Goal: Task Accomplishment & Management: Manage account settings

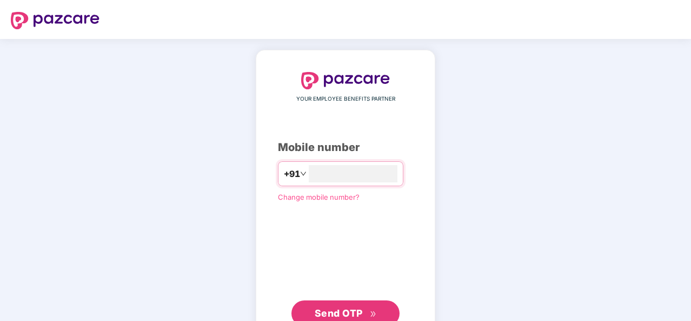
type input "**********"
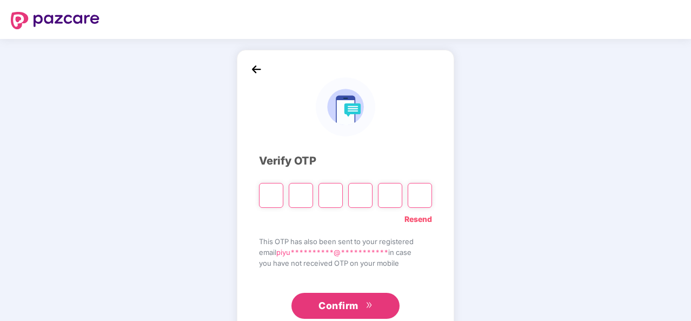
type input "*"
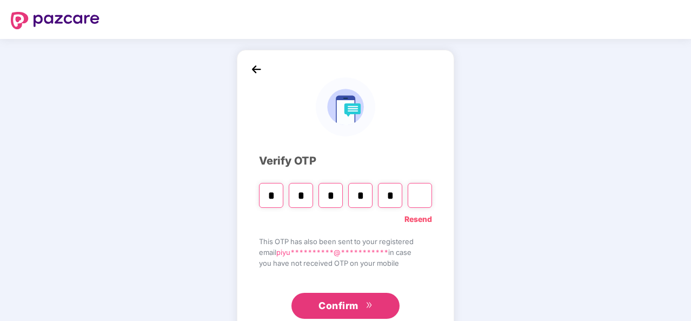
type input "*"
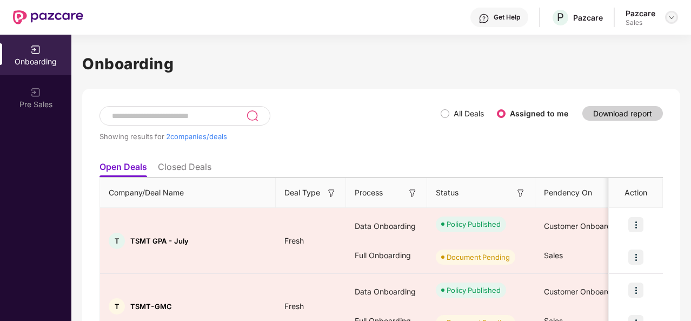
click at [671, 15] on img at bounding box center [671, 17] width 9 height 9
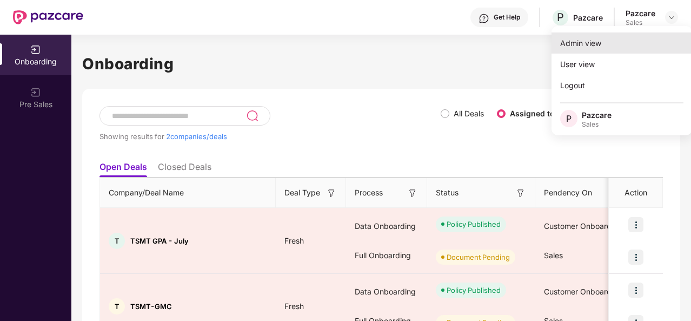
click at [576, 48] on div "Admin view" at bounding box center [621, 42] width 141 height 21
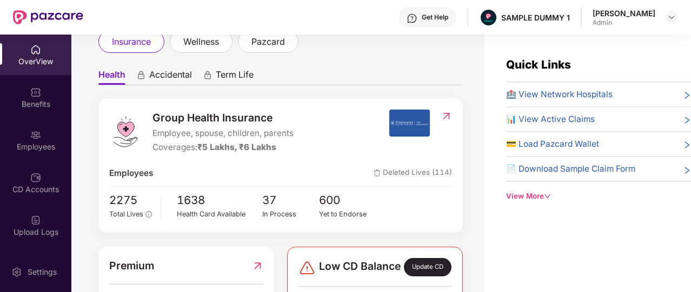
scroll to position [9, 0]
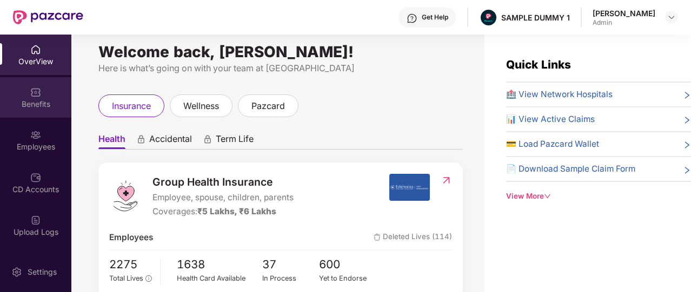
click at [3, 92] on div "Benefits" at bounding box center [35, 97] width 71 height 41
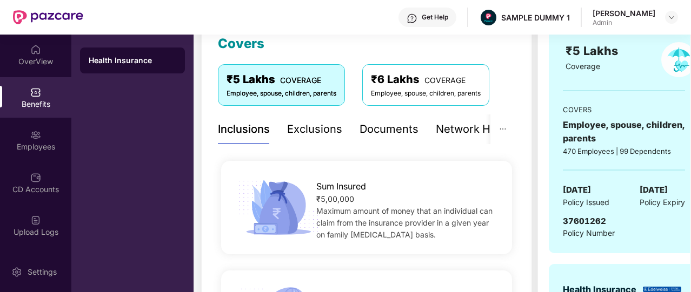
scroll to position [152, 0]
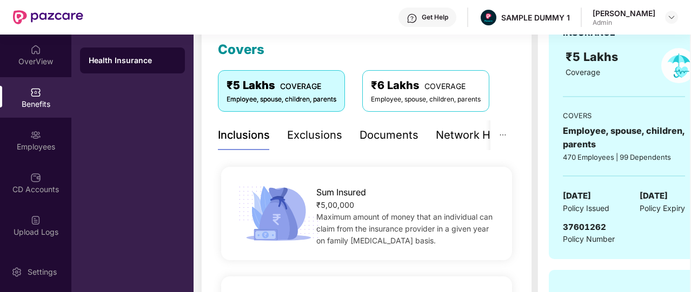
click at [448, 16] on div "Get Help" at bounding box center [435, 17] width 26 height 9
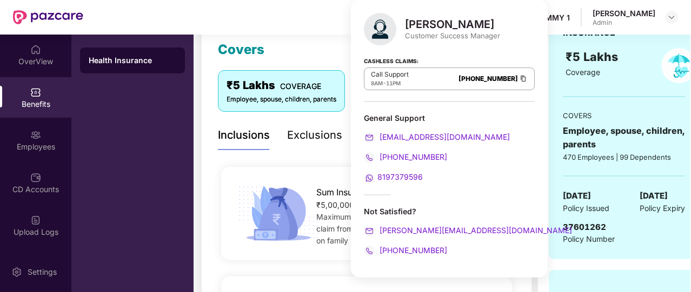
click at [310, 34] on div "Get Help SAMPLE DUMMY 1 [PERSON_NAME] Admin" at bounding box center [380, 17] width 595 height 35
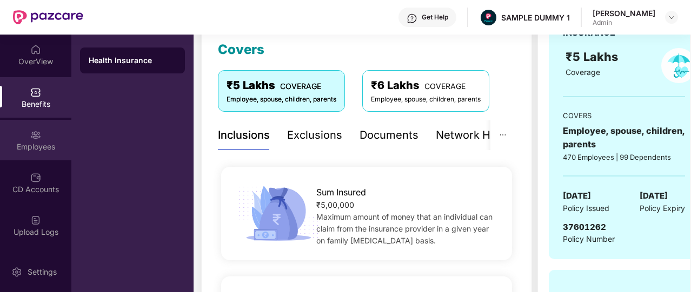
click at [45, 140] on div "Employees" at bounding box center [35, 140] width 71 height 41
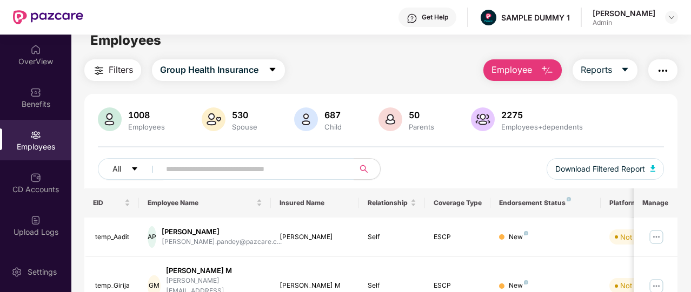
scroll to position [0, 0]
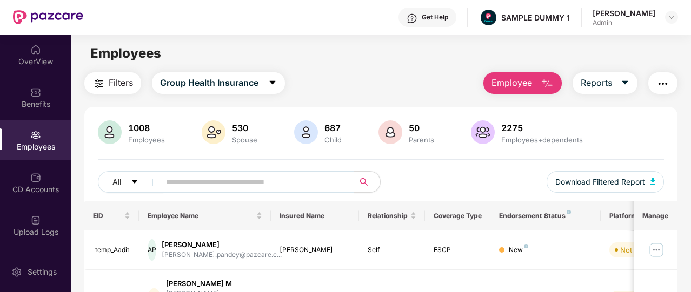
click at [536, 88] on button "Employee" at bounding box center [522, 83] width 78 height 22
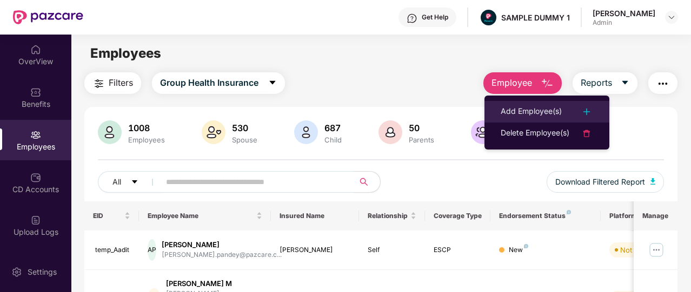
click at [536, 115] on div "Add Employee(s)" at bounding box center [531, 111] width 61 height 13
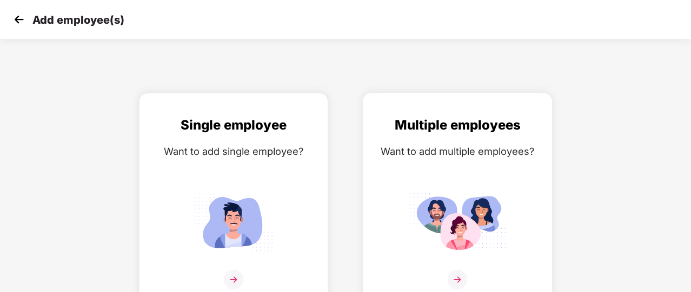
scroll to position [13, 0]
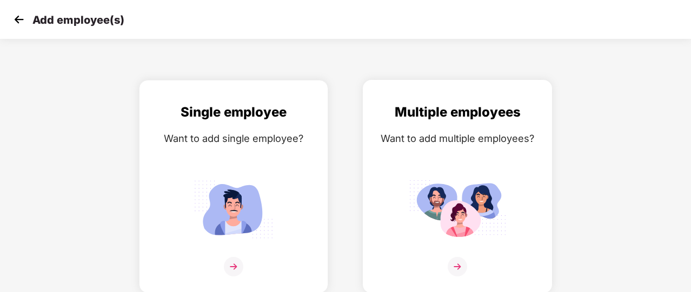
click at [412, 168] on div "Multiple employees Want to add multiple employees?" at bounding box center [457, 196] width 167 height 188
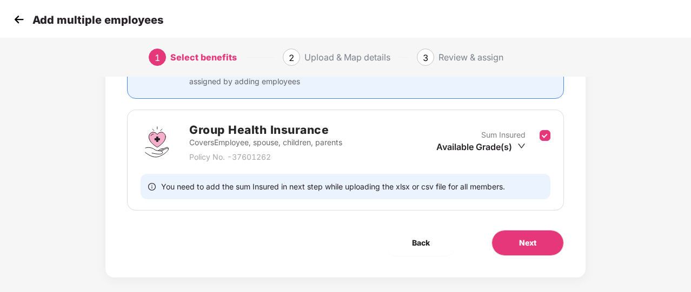
scroll to position [142, 0]
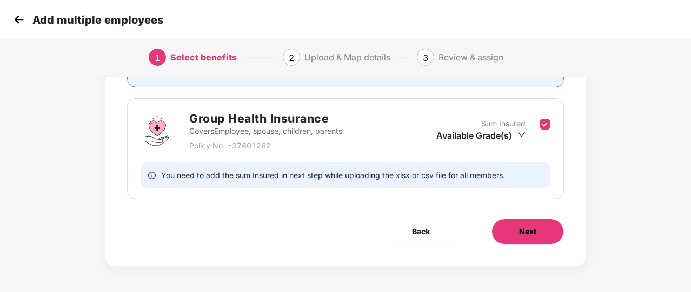
click at [531, 228] on span "Next" at bounding box center [527, 232] width 17 height 12
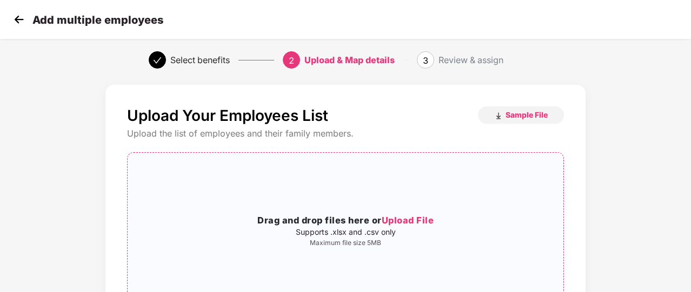
scroll to position [0, 0]
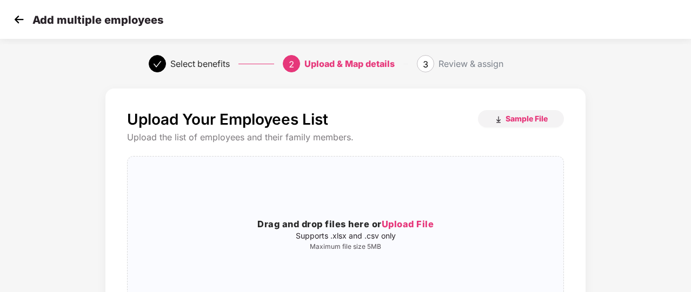
click at [20, 15] on img at bounding box center [19, 19] width 16 height 16
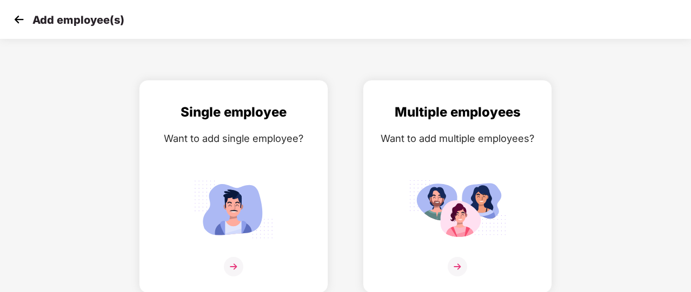
click at [20, 15] on img at bounding box center [19, 19] width 16 height 16
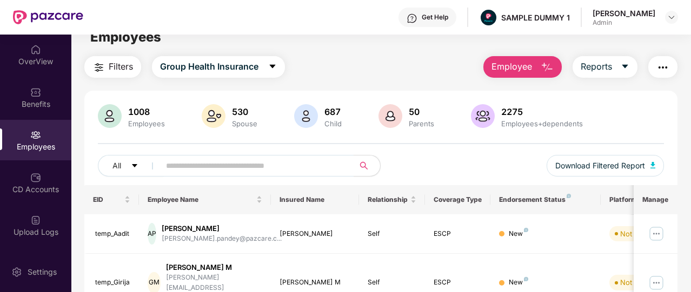
scroll to position [17, 0]
click at [427, 23] on div "Get Help" at bounding box center [427, 17] width 58 height 19
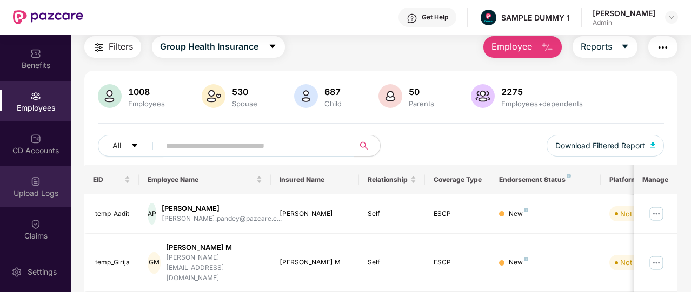
scroll to position [39, 0]
click at [35, 167] on div "Upload Logs" at bounding box center [35, 186] width 71 height 41
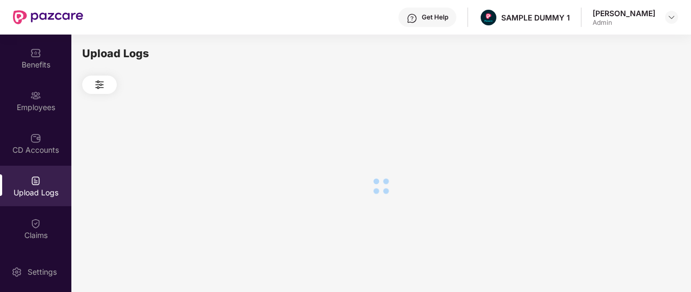
scroll to position [0, 0]
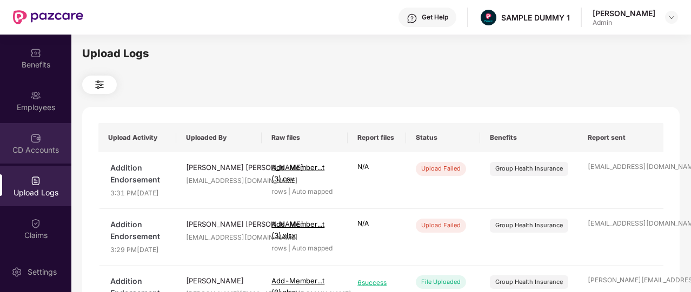
click at [35, 158] on div "CD Accounts" at bounding box center [35, 143] width 71 height 41
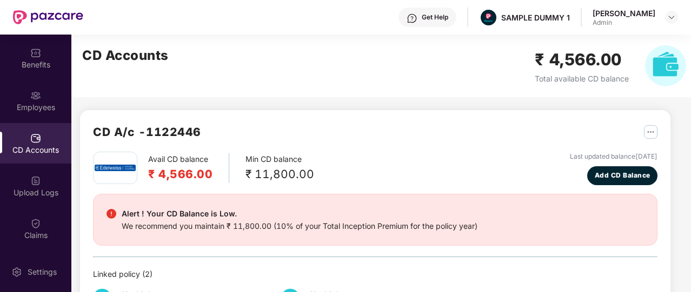
click at [31, 149] on div "CD Accounts" at bounding box center [35, 150] width 71 height 11
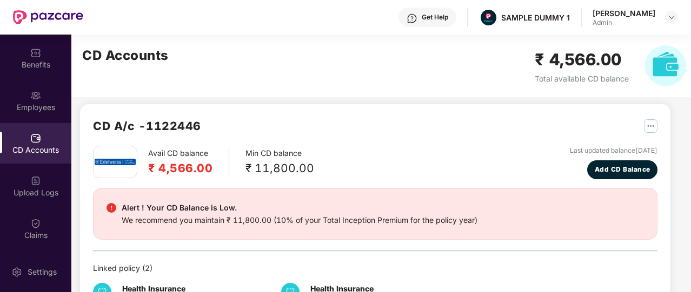
scroll to position [6, 0]
click at [618, 175] on button "Add CD Balance" at bounding box center [622, 169] width 70 height 19
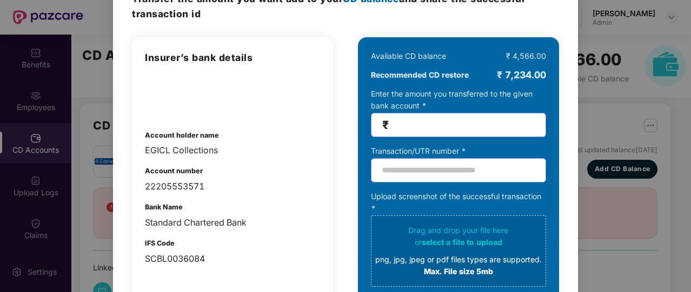
scroll to position [61, 0]
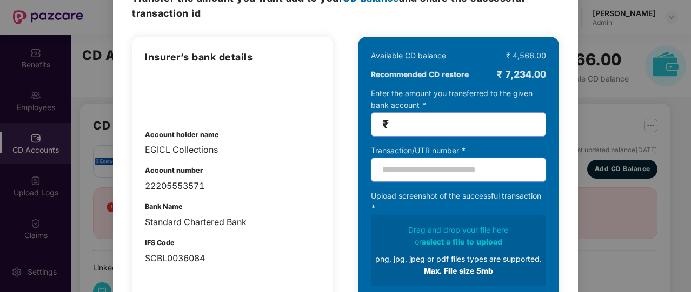
click at [458, 170] on input "text" at bounding box center [458, 170] width 175 height 24
click at [451, 122] on input "number" at bounding box center [463, 124] width 144 height 12
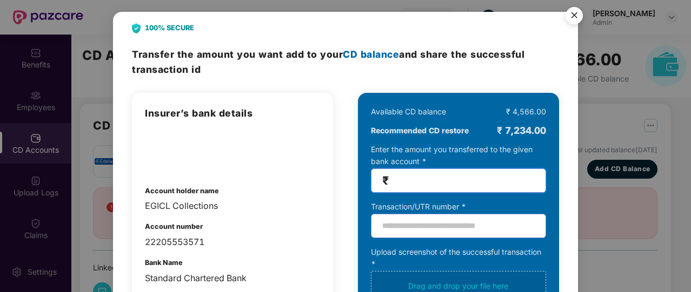
scroll to position [0, 0]
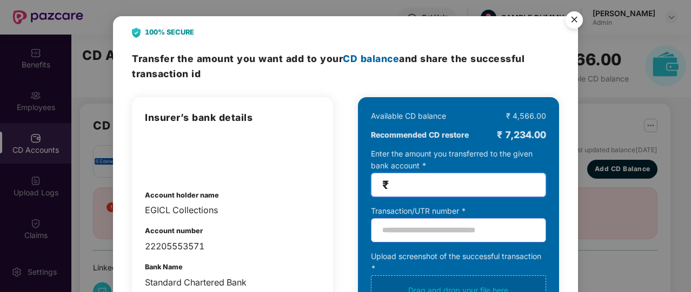
type input "*"
click at [577, 18] on img "Close" at bounding box center [574, 21] width 30 height 30
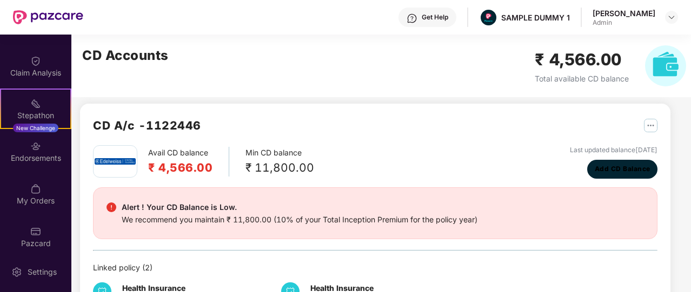
scroll to position [245, 0]
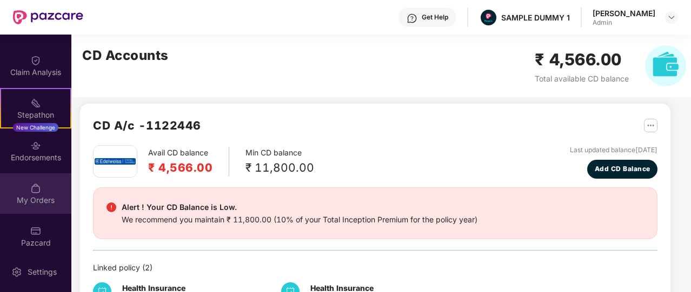
click at [55, 185] on div "My Orders" at bounding box center [35, 194] width 71 height 41
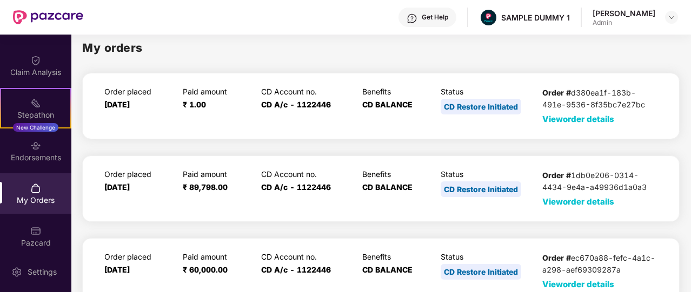
click at [580, 120] on span "View order details" at bounding box center [578, 119] width 72 height 10
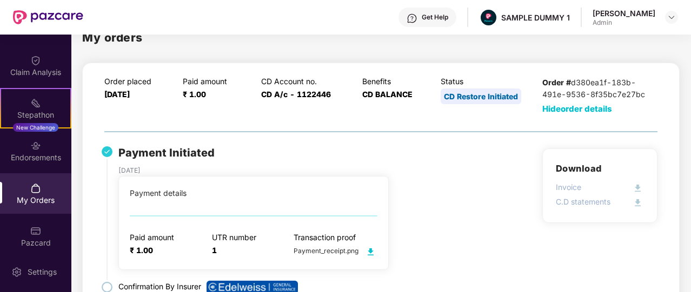
scroll to position [0, 0]
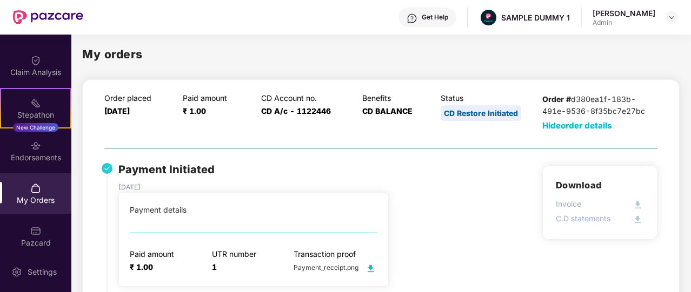
click at [575, 126] on span "Hide order details" at bounding box center [577, 126] width 70 height 10
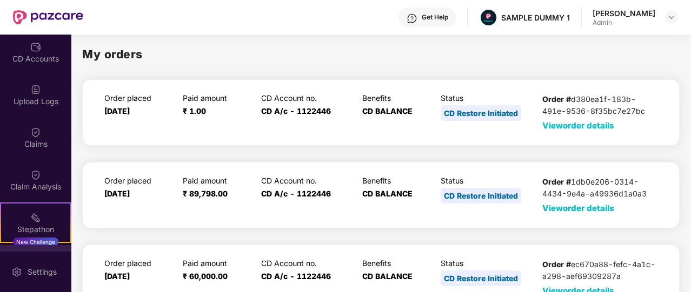
scroll to position [130, 0]
click at [42, 151] on div "Claims" at bounding box center [35, 138] width 71 height 41
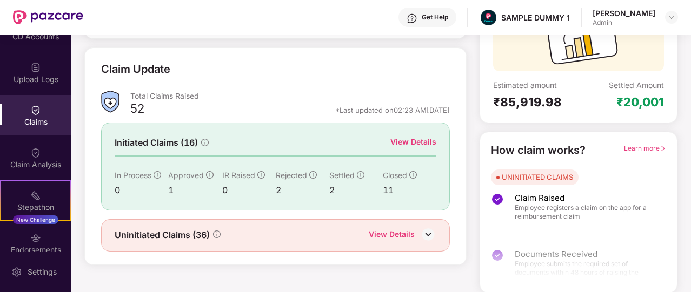
scroll to position [154, 0]
click at [50, 154] on div "Claim Analysis" at bounding box center [35, 157] width 71 height 41
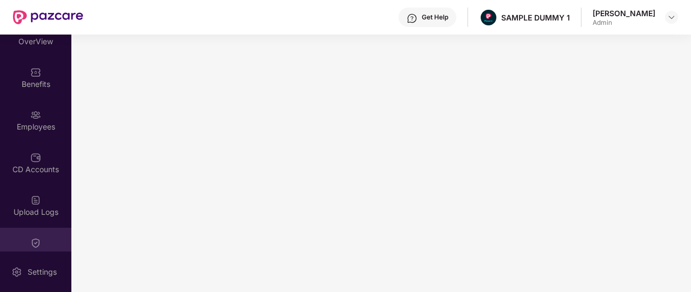
scroll to position [0, 0]
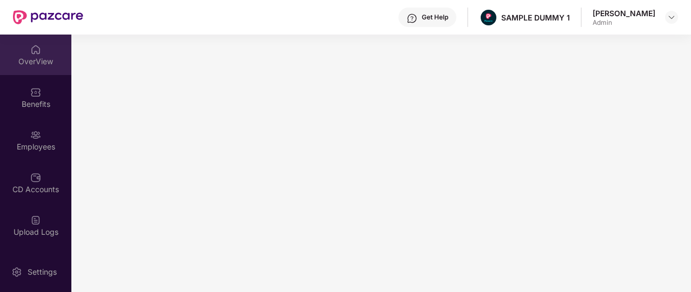
click at [47, 70] on div "OverView" at bounding box center [35, 55] width 71 height 41
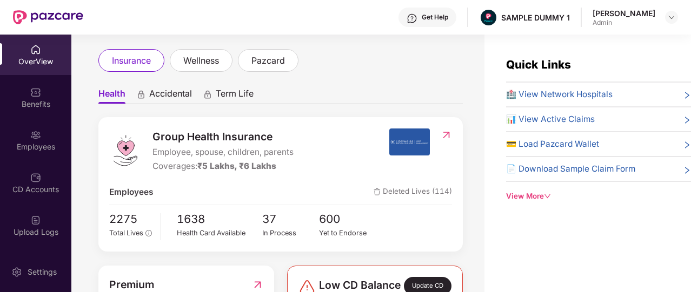
scroll to position [57, 0]
